Goal: Communication & Community: Answer question/provide support

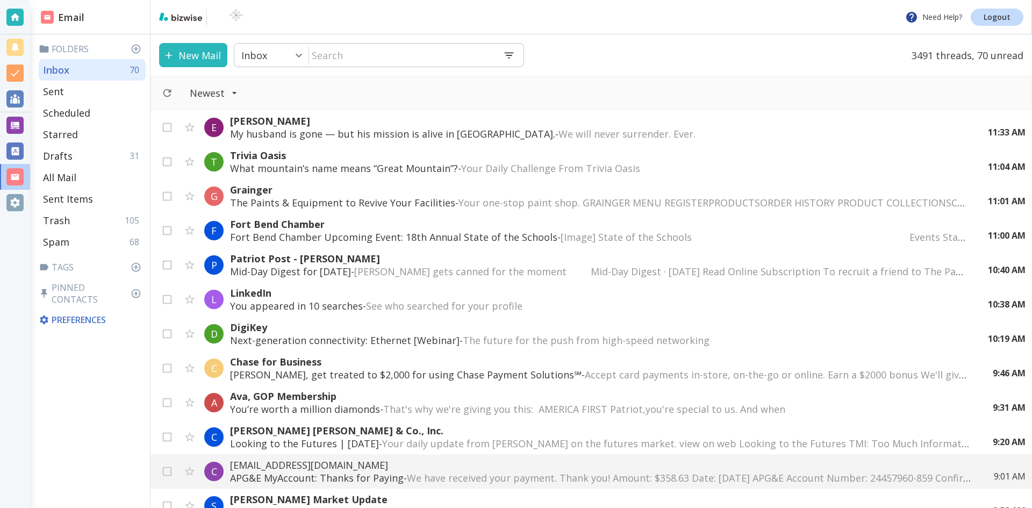
scroll to position [269, 0]
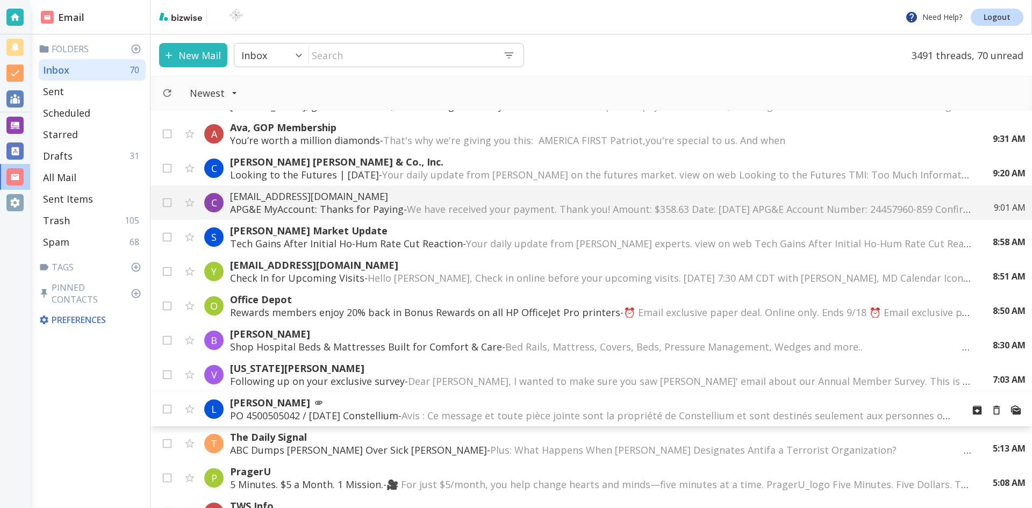
click at [279, 402] on p "[PERSON_NAME]" at bounding box center [592, 402] width 724 height 13
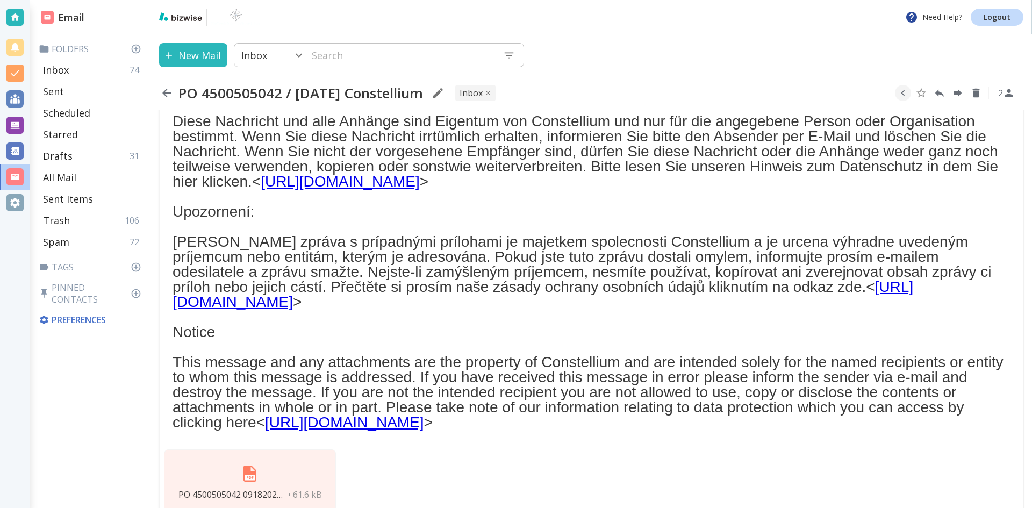
scroll to position [254, 0]
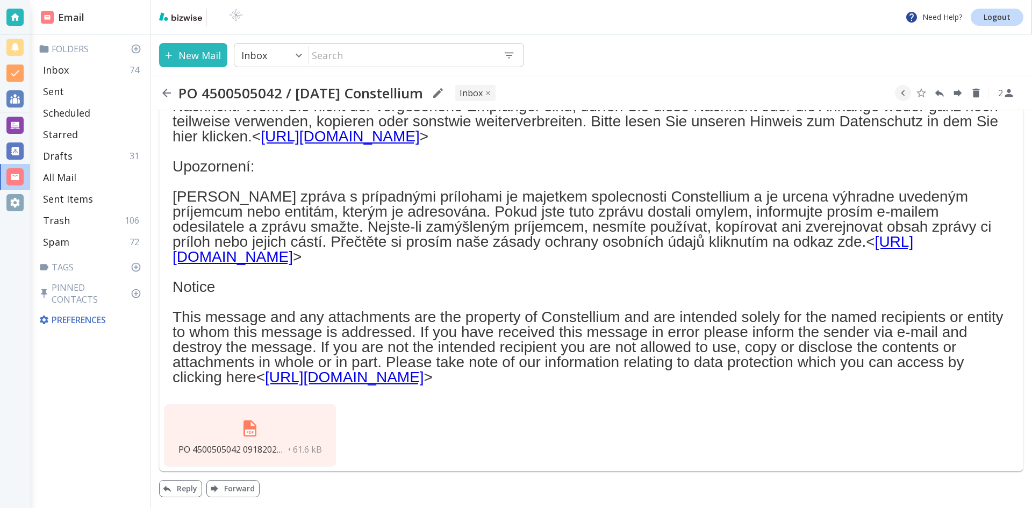
click at [248, 426] on img at bounding box center [250, 428] width 26 height 26
click at [166, 89] on icon "button" at bounding box center [166, 93] width 9 height 9
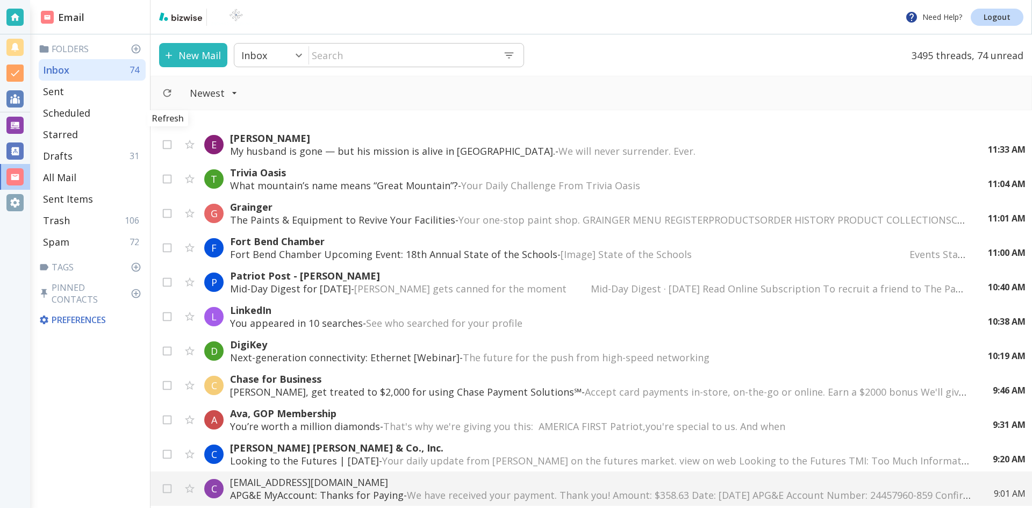
scroll to position [269, 0]
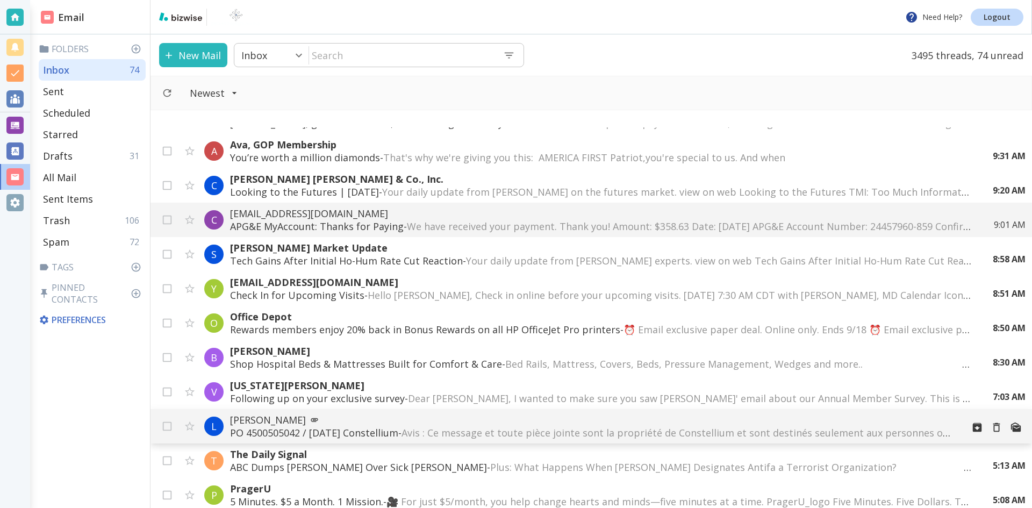
click at [359, 416] on p "[PERSON_NAME]" at bounding box center [592, 419] width 724 height 13
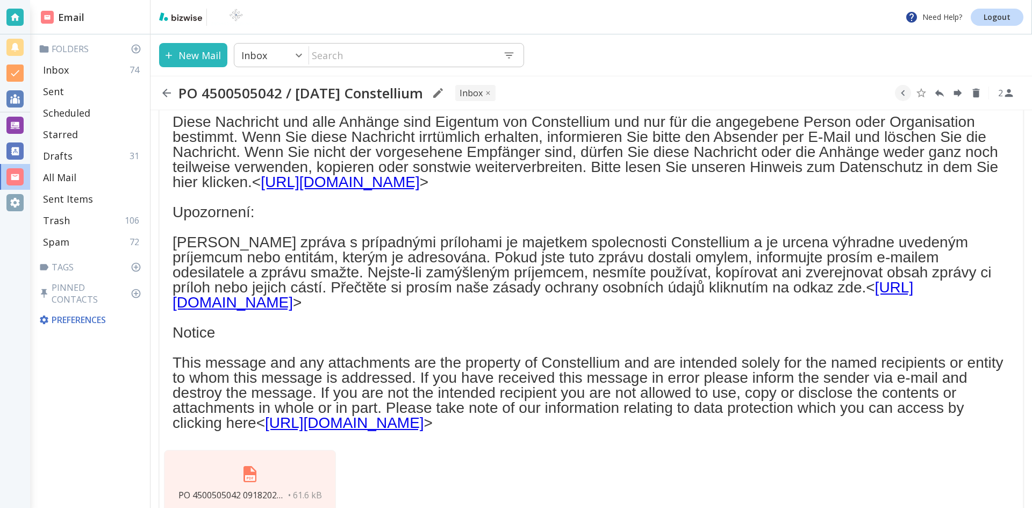
scroll to position [254, 0]
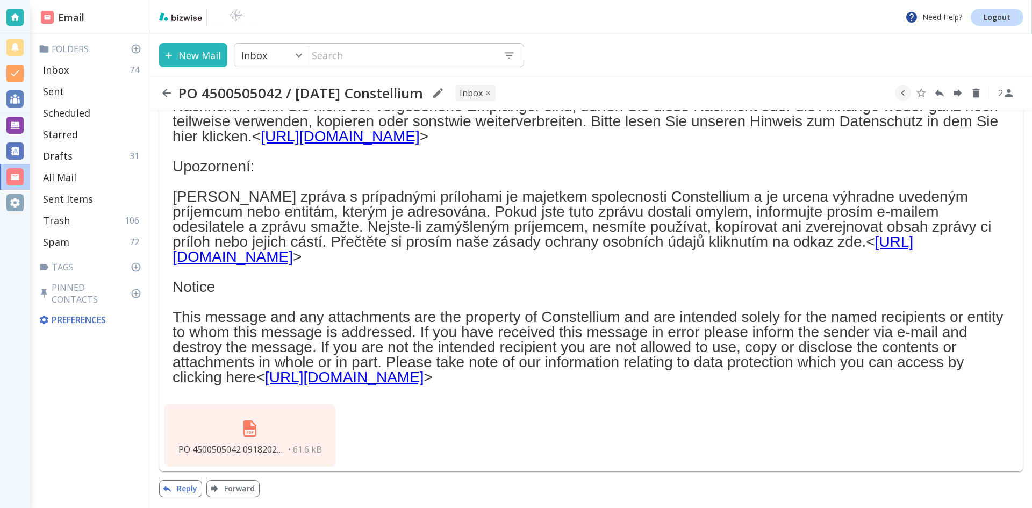
click at [186, 484] on button "Reply" at bounding box center [180, 488] width 43 height 17
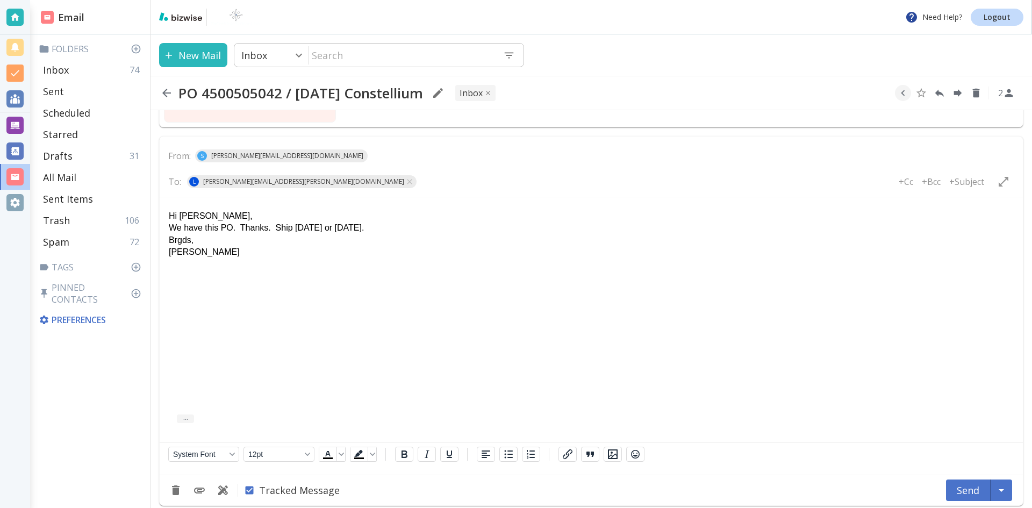
scroll to position [607, 0]
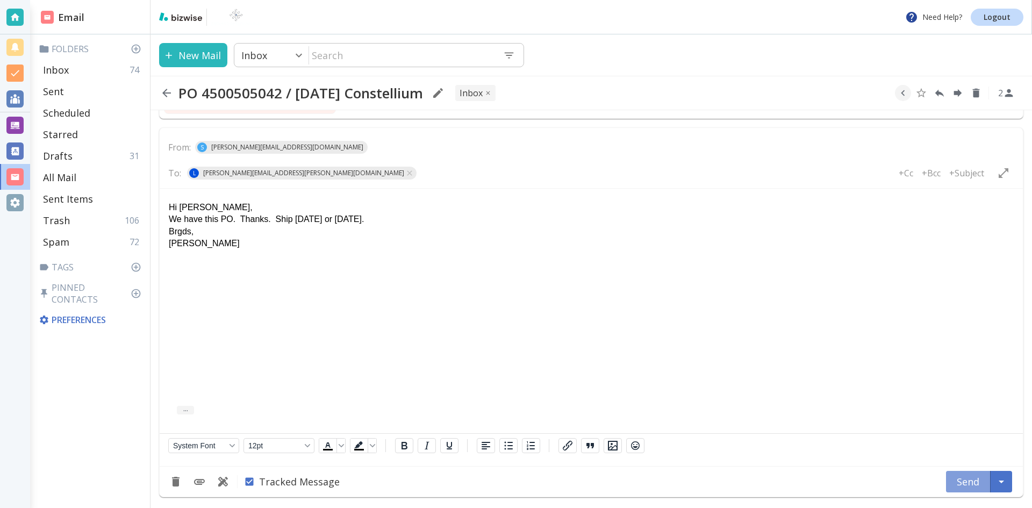
click at [962, 480] on button "Send" at bounding box center [968, 481] width 45 height 21
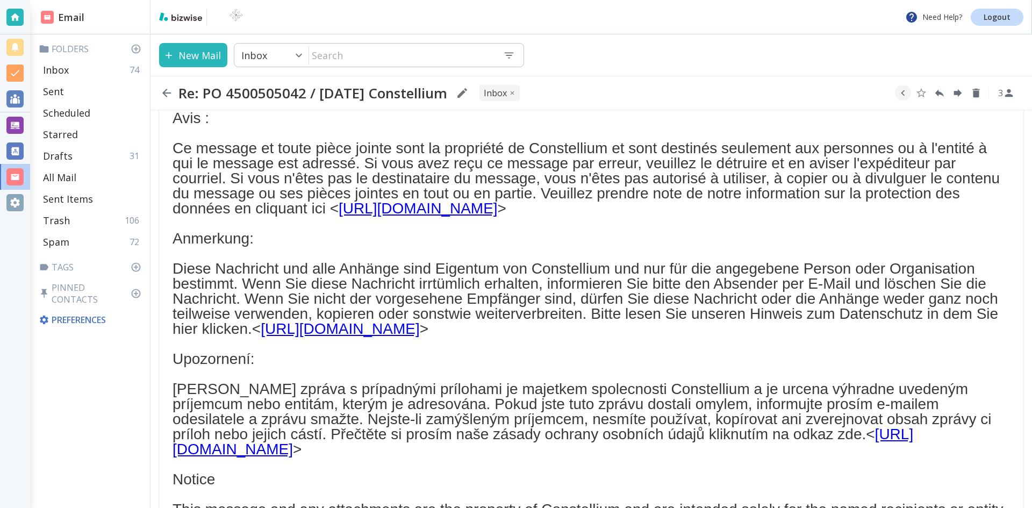
scroll to position [0, 0]
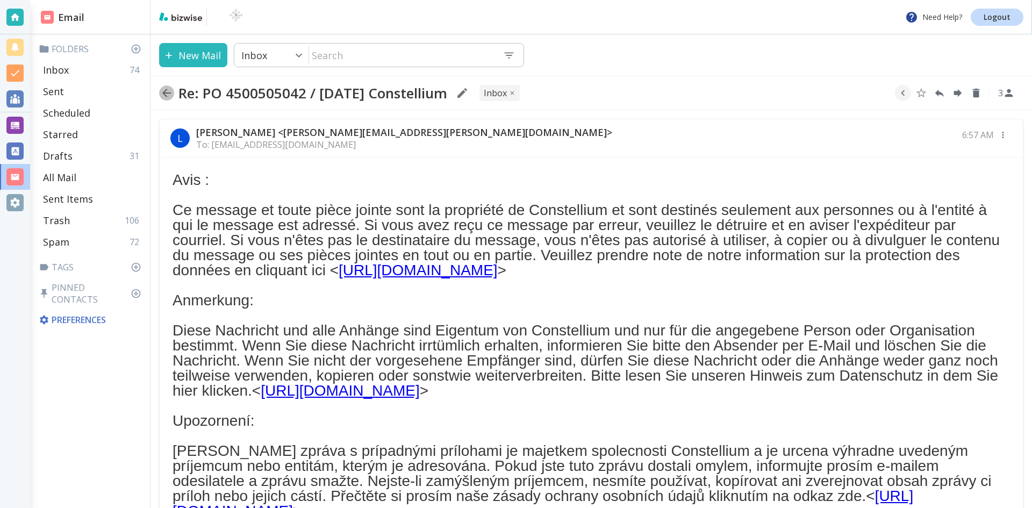
click at [169, 92] on icon "button" at bounding box center [166, 93] width 13 height 13
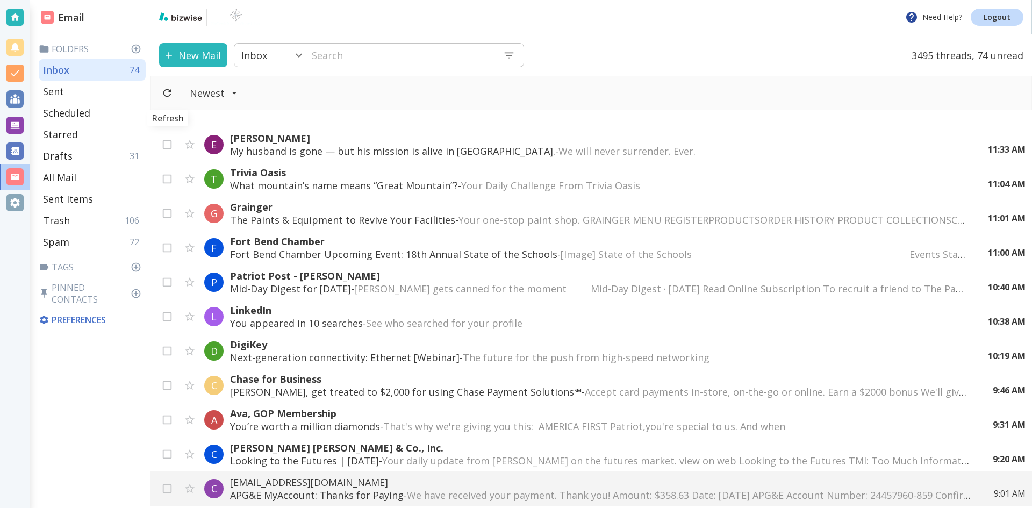
scroll to position [269, 0]
